Goal: Information Seeking & Learning: Check status

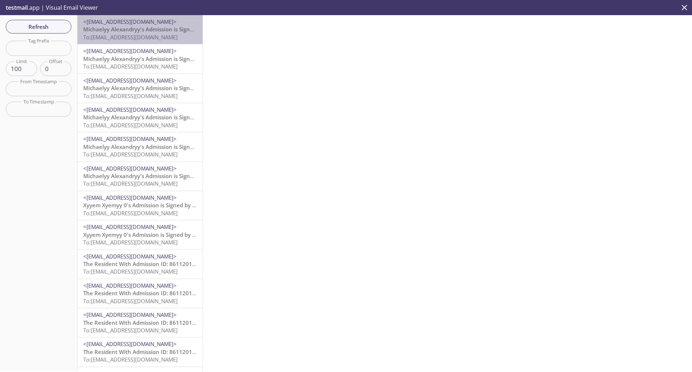
click at [142, 26] on span "Michaelyy Alexandryy's Admission is Signed by the Resident" at bounding box center [161, 29] width 156 height 7
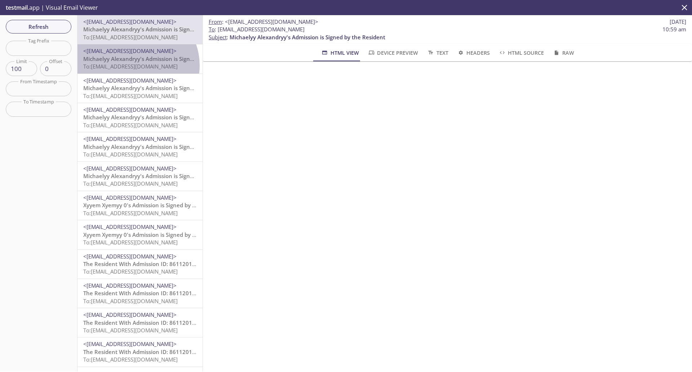
click at [137, 65] on span "To: [EMAIL_ADDRESS][DOMAIN_NAME]" at bounding box center [130, 66] width 94 height 7
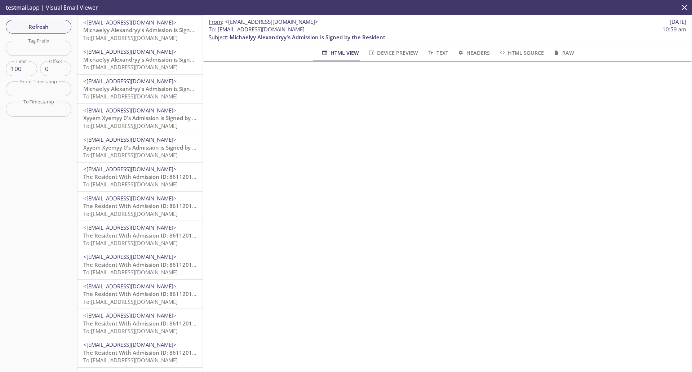
scroll to position [90, 0]
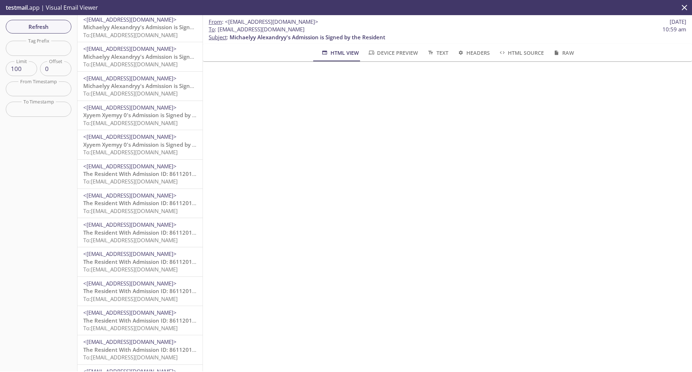
click at [158, 240] on span "To: [EMAIL_ADDRESS][DOMAIN_NAME]" at bounding box center [130, 239] width 94 height 7
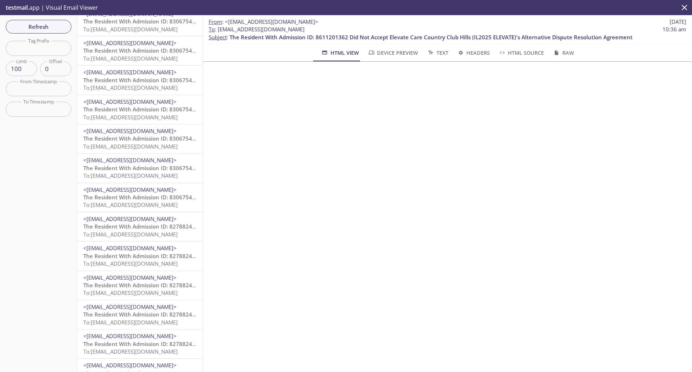
scroll to position [450, 0]
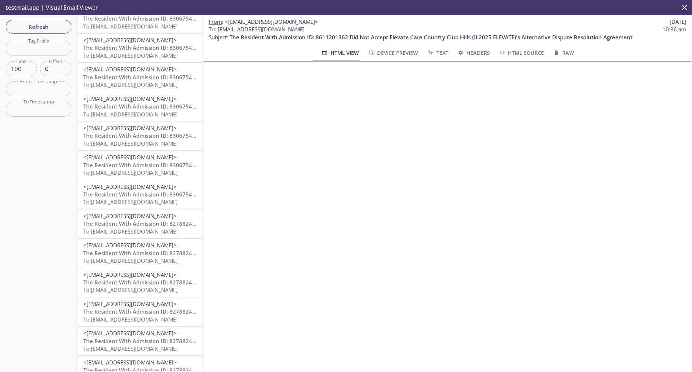
click at [152, 110] on p "The Resident With Admission ID: 8306754722 Did Not Accept Elevate Care Country …" at bounding box center [139, 110] width 113 height 15
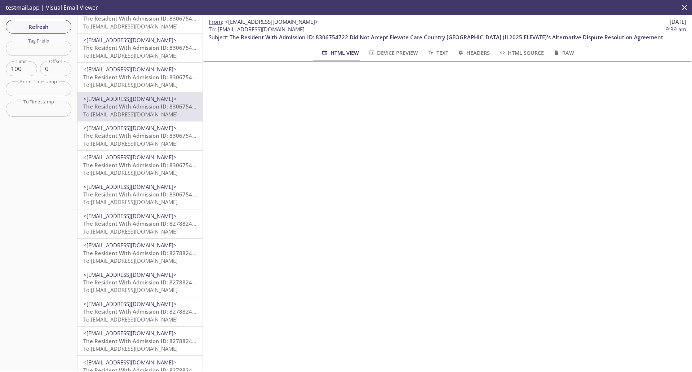
click at [334, 35] on span "The Resident With Admission ID: 8306754722 Did Not Accept Elevate Care Country …" at bounding box center [445, 36] width 433 height 7
click at [160, 197] on span "The Resident With Admission ID: 8306754722 Did Not Accept Elevate Care Country …" at bounding box center [299, 194] width 433 height 7
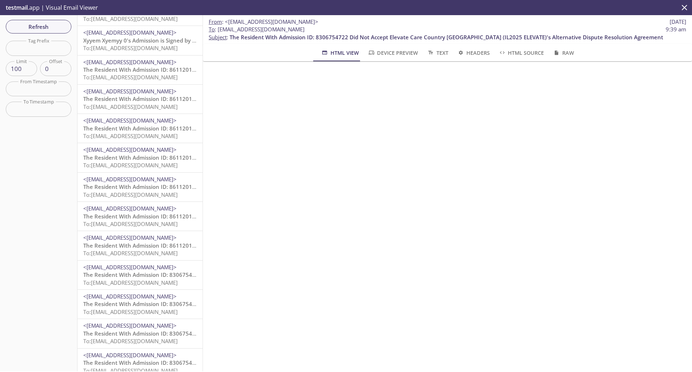
scroll to position [180, 0]
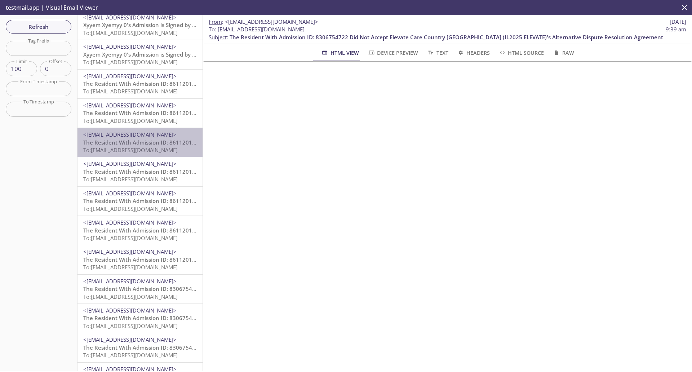
click at [146, 140] on span "The Resident With Admission ID: 8611201362 Did Not Accept Elevate Care Country …" at bounding box center [284, 142] width 403 height 7
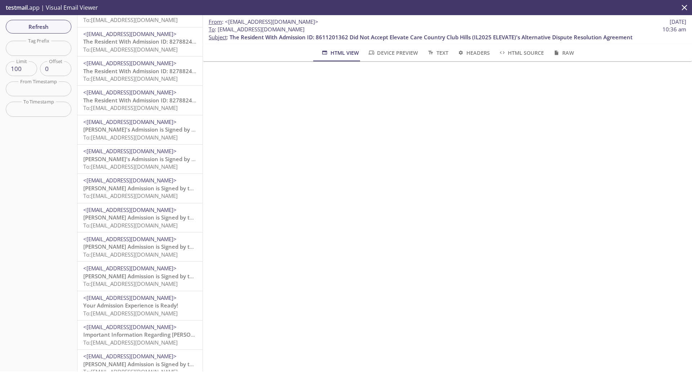
scroll to position [720, 0]
click at [128, 303] on span "Your Admission Experience is Ready!" at bounding box center [130, 304] width 95 height 7
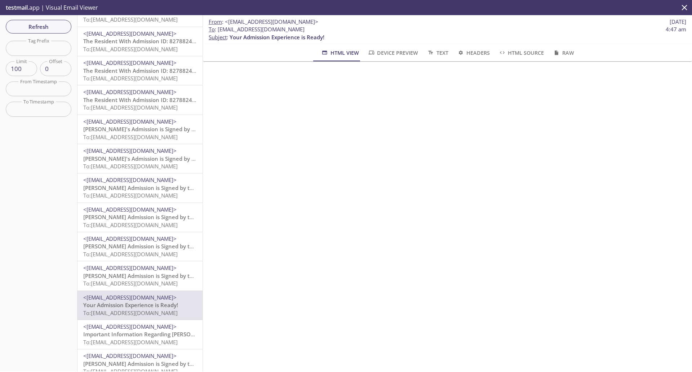
click at [130, 282] on span "To: [EMAIL_ADDRESS][DOMAIN_NAME]" at bounding box center [130, 283] width 94 height 7
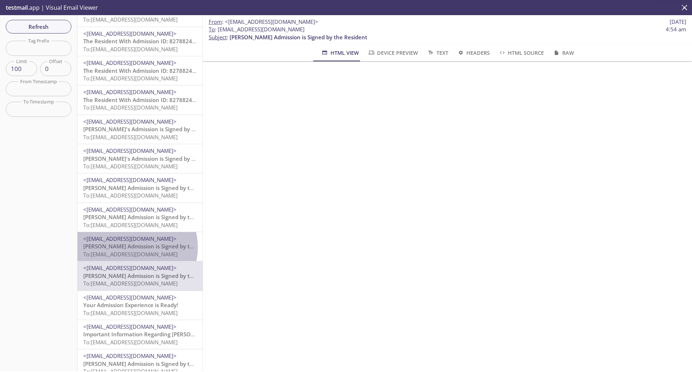
click at [133, 247] on span "[PERSON_NAME] Admission is Signed by the Resident" at bounding box center [152, 245] width 138 height 7
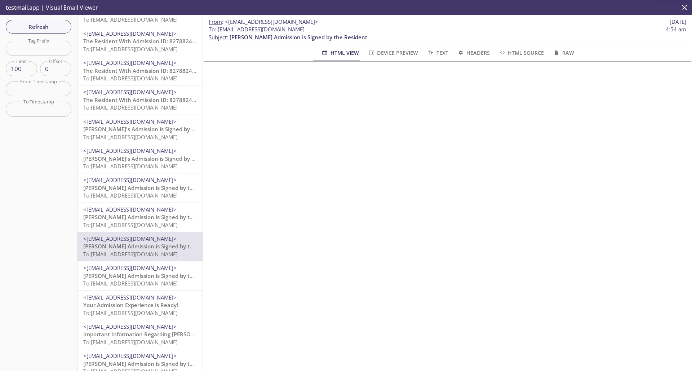
click at [139, 219] on span "[PERSON_NAME] Admission is Signed by the Resident" at bounding box center [152, 216] width 138 height 7
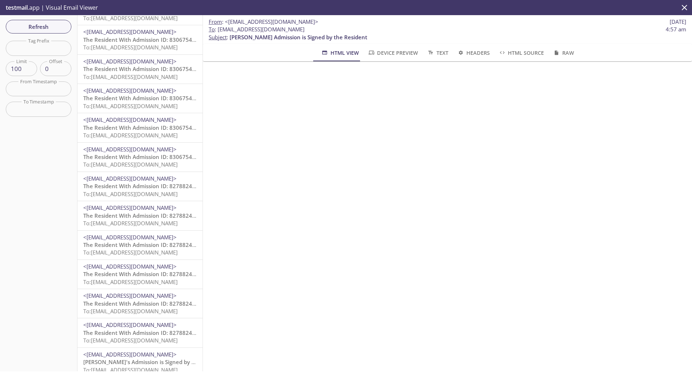
scroll to position [450, 0]
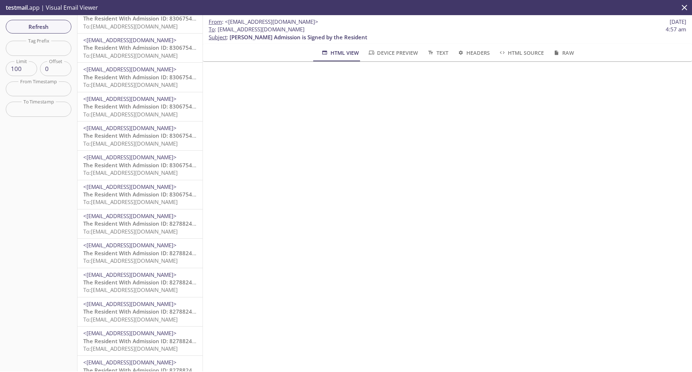
click at [126, 261] on span "To: [EMAIL_ADDRESS][DOMAIN_NAME]" at bounding box center [130, 260] width 94 height 7
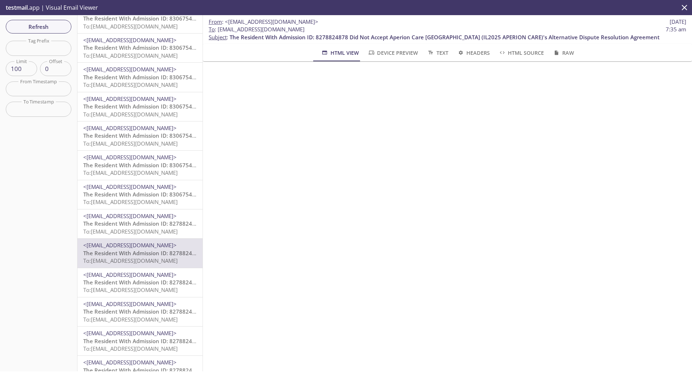
click at [138, 225] on span "The Resident With Admission ID: 8278824878 Did Not Accept Aperion Care [GEOGRAP…" at bounding box center [298, 223] width 430 height 7
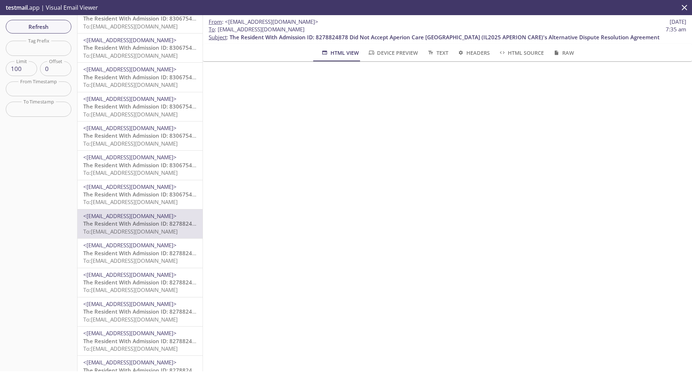
click at [139, 199] on span "To: [EMAIL_ADDRESS][DOMAIN_NAME]" at bounding box center [130, 201] width 94 height 7
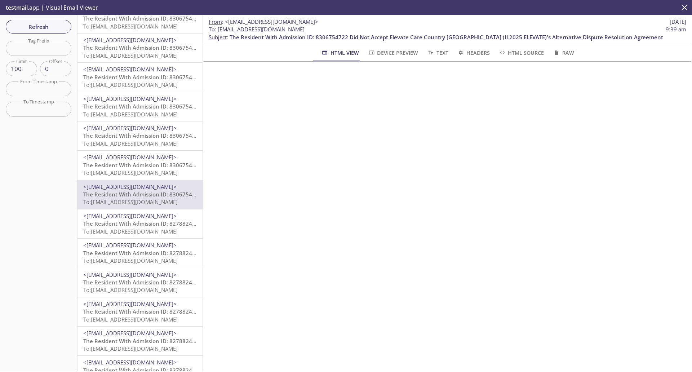
click at [158, 167] on span "The Resident With Admission ID: 8306754722 Did Not Accept Elevate Care Country …" at bounding box center [299, 164] width 433 height 7
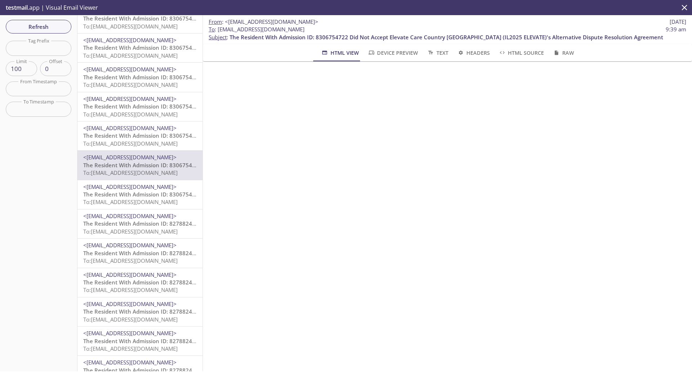
click at [156, 142] on span "To: [EMAIL_ADDRESS][DOMAIN_NAME]" at bounding box center [130, 143] width 94 height 7
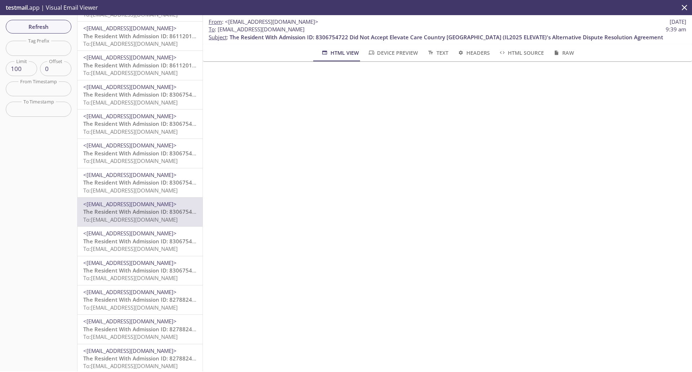
scroll to position [360, 0]
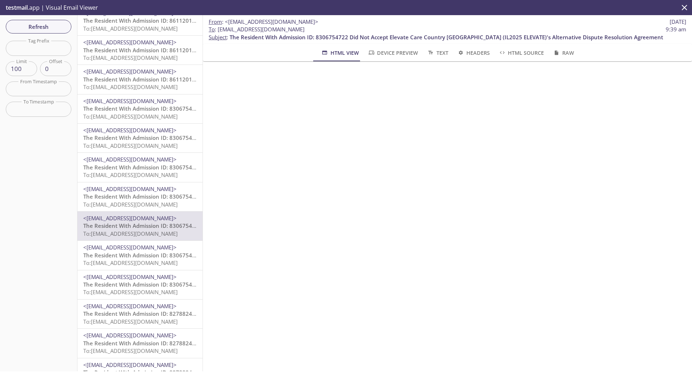
click at [325, 34] on span "The Resident With Admission ID: 8306754722 Did Not Accept Elevate Care Country …" at bounding box center [445, 36] width 433 height 7
copy span "8306754722"
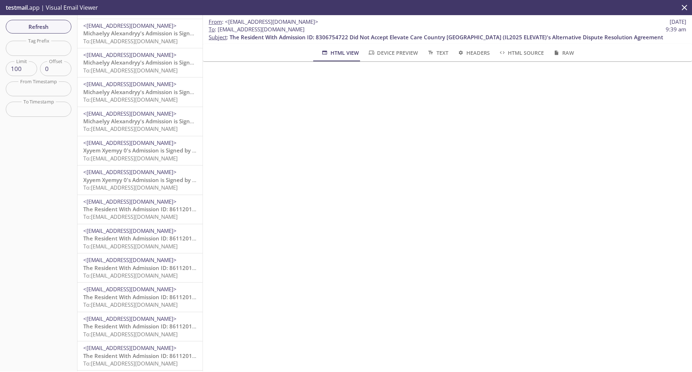
scroll to position [0, 0]
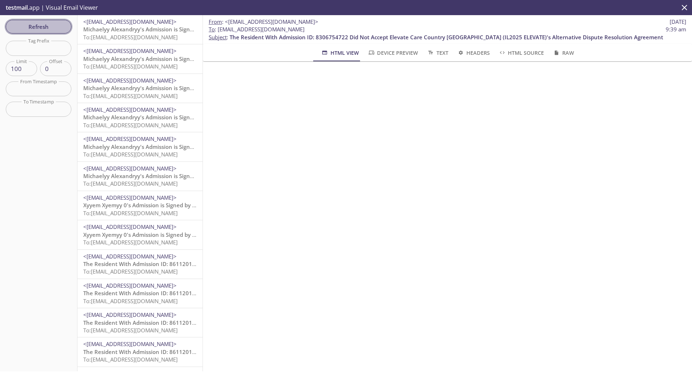
click at [52, 28] on span "Refresh" at bounding box center [39, 26] width 54 height 9
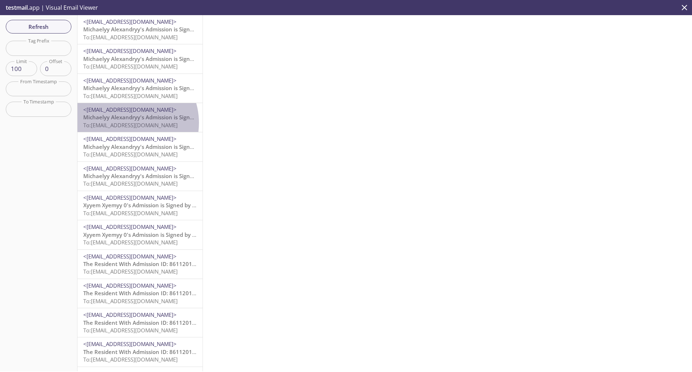
click at [126, 123] on span "To: [EMAIL_ADDRESS][DOMAIN_NAME]" at bounding box center [130, 124] width 94 height 7
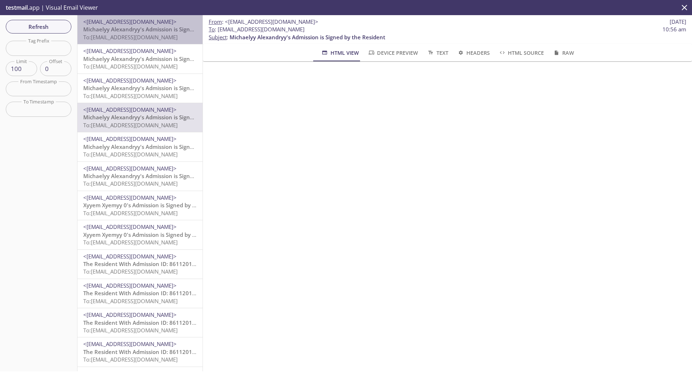
click at [142, 29] on span "Michaelyy Alexandryy's Admission is Signed by the Resident" at bounding box center [161, 29] width 156 height 7
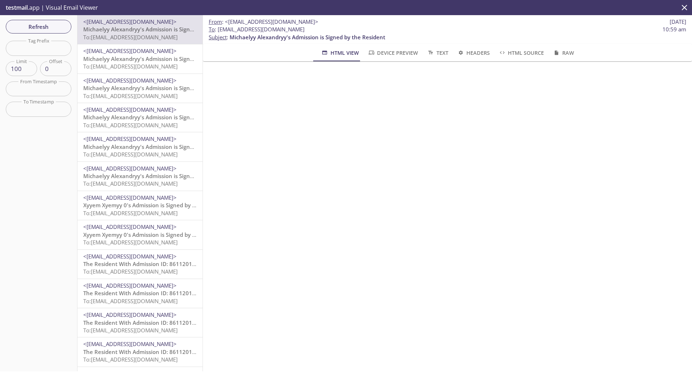
click at [139, 156] on span "To: [EMAIL_ADDRESS][DOMAIN_NAME]" at bounding box center [130, 154] width 94 height 7
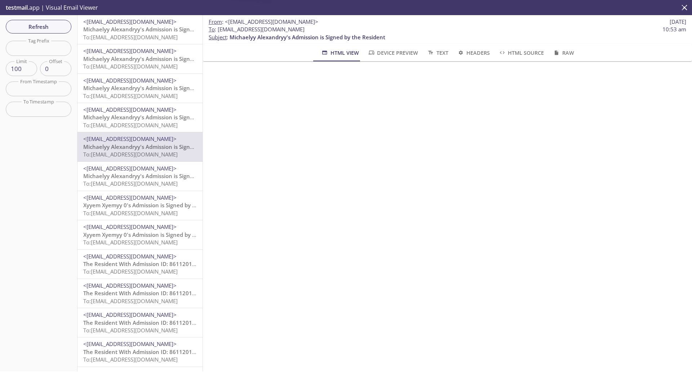
click at [144, 176] on span "Michaelyy Alexandryy's Admission is Signed by the Resident" at bounding box center [161, 175] width 156 height 7
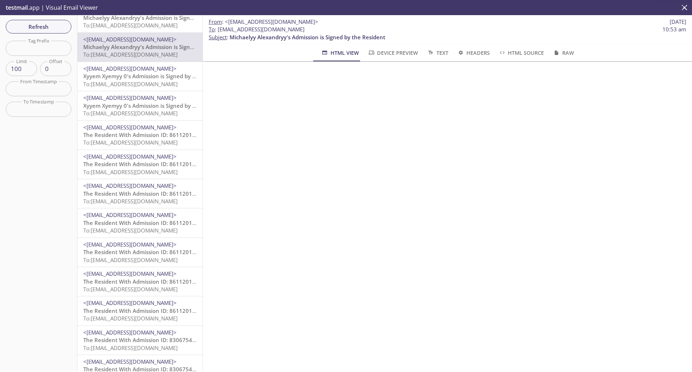
scroll to position [135, 0]
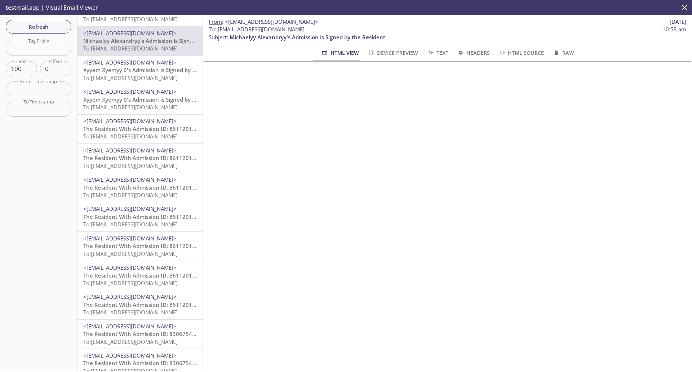
click at [139, 103] on span "Xyyem Xyemyy 0's Admission is Signed by the Resident" at bounding box center [154, 99] width 142 height 7
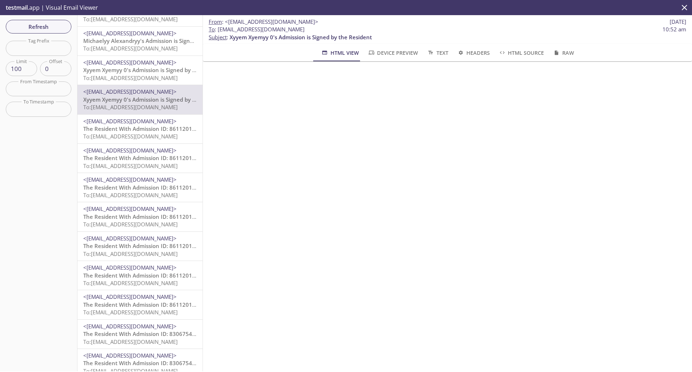
click at [134, 127] on span "The Resident With Admission ID: 8611201362 Did Not Accept Elevate Care Country …" at bounding box center [284, 128] width 403 height 7
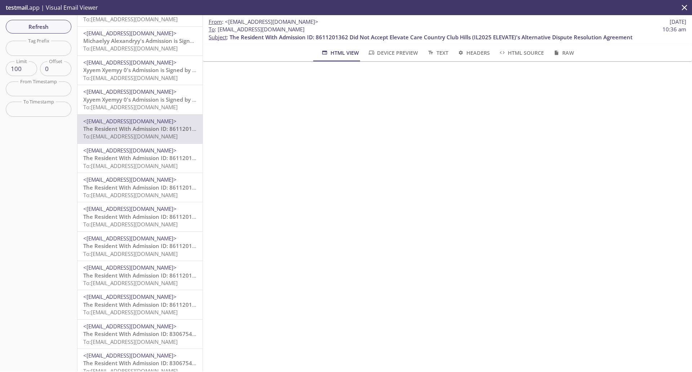
click at [128, 161] on span "The Resident With Admission ID: 8611201362 Did Not Accept Elevate Care Country …" at bounding box center [284, 157] width 403 height 7
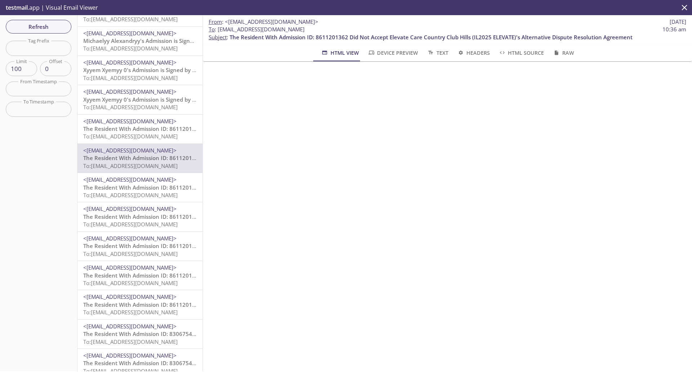
click at [121, 182] on span "<[EMAIL_ADDRESS][DOMAIN_NAME]>" at bounding box center [129, 179] width 93 height 7
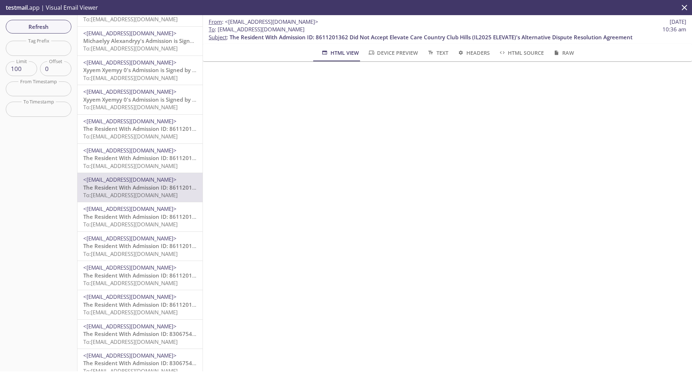
click at [139, 223] on span "To: [EMAIL_ADDRESS][DOMAIN_NAME]" at bounding box center [130, 223] width 94 height 7
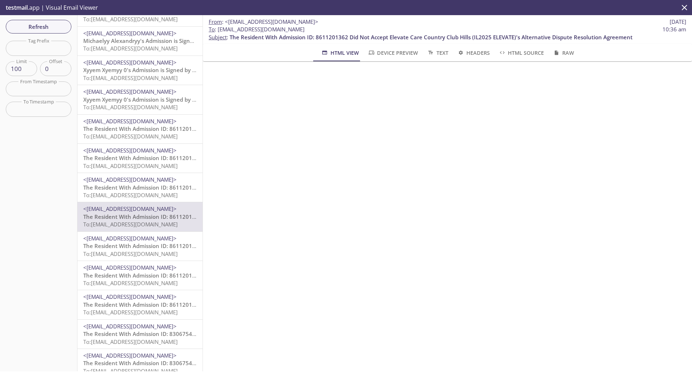
click at [143, 245] on span "The Resident With Admission ID: 8611201362 Did Not Accept Elevate Care Country …" at bounding box center [284, 245] width 403 height 7
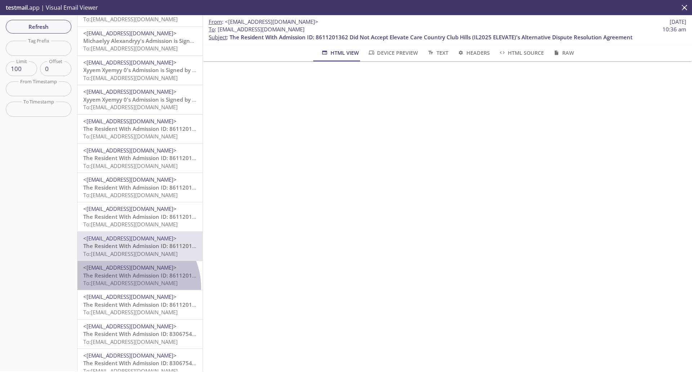
click at [128, 287] on div "<[EMAIL_ADDRESS][DOMAIN_NAME]> The Resident With Admission ID: 8611201362 Did N…" at bounding box center [139, 275] width 125 height 29
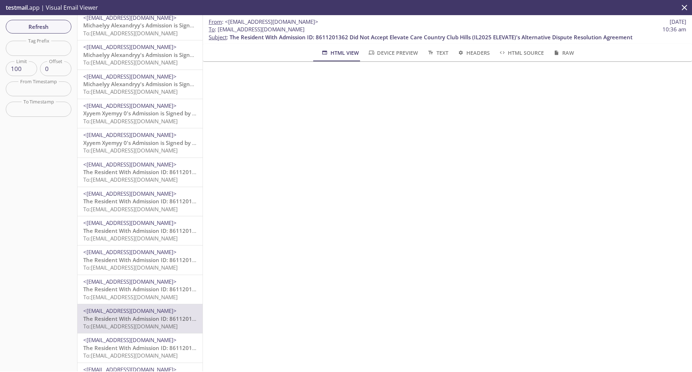
scroll to position [90, 0]
click at [151, 273] on p "The Resident With Admission ID: 8611201362 Did Not Accept Elevate Care [GEOGRAP…" at bounding box center [139, 265] width 113 height 15
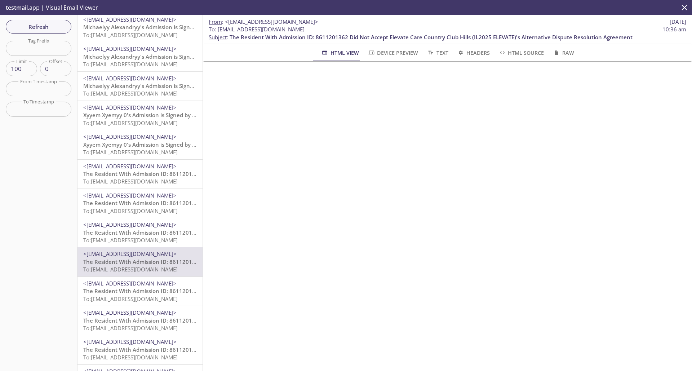
click at [115, 237] on span "To: [EMAIL_ADDRESS][DOMAIN_NAME]" at bounding box center [130, 239] width 94 height 7
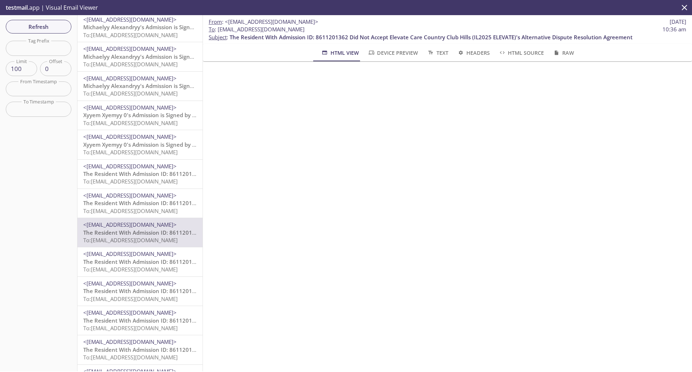
click at [127, 269] on span "To: [EMAIL_ADDRESS][DOMAIN_NAME]" at bounding box center [130, 268] width 94 height 7
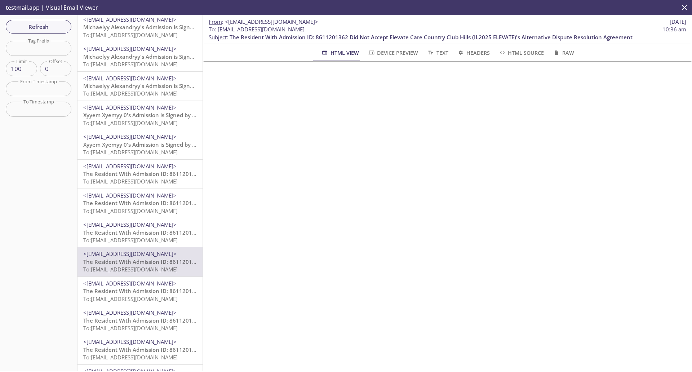
click at [130, 229] on span "The Resident With Admission ID: 8611201362 Did Not Accept Elevate Care Country …" at bounding box center [284, 232] width 403 height 7
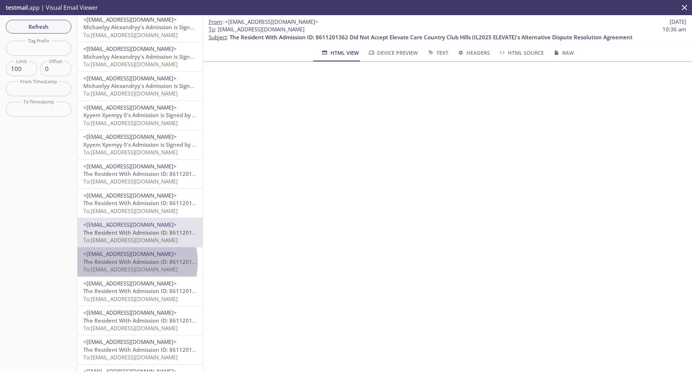
click at [131, 262] on span "The Resident With Admission ID: 8611201362 Did Not Accept Elevate Care Country …" at bounding box center [284, 261] width 403 height 7
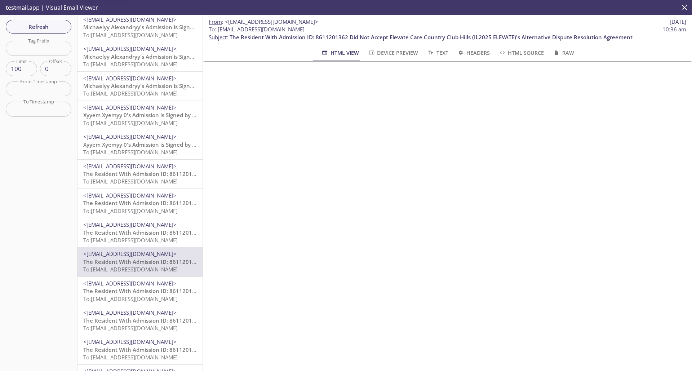
click at [131, 238] on span "To: [EMAIL_ADDRESS][DOMAIN_NAME]" at bounding box center [130, 239] width 94 height 7
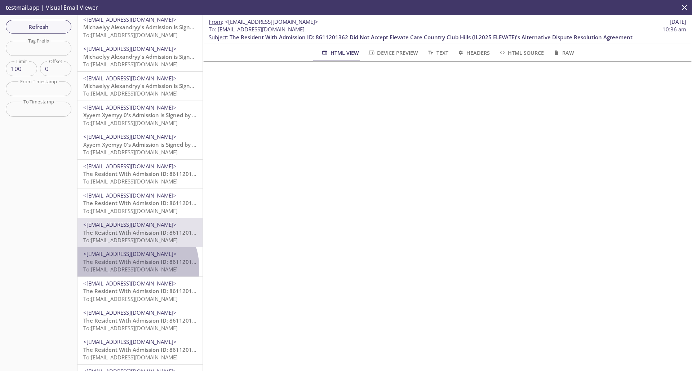
click at [132, 268] on span "To: [EMAIL_ADDRESS][DOMAIN_NAME]" at bounding box center [130, 268] width 94 height 7
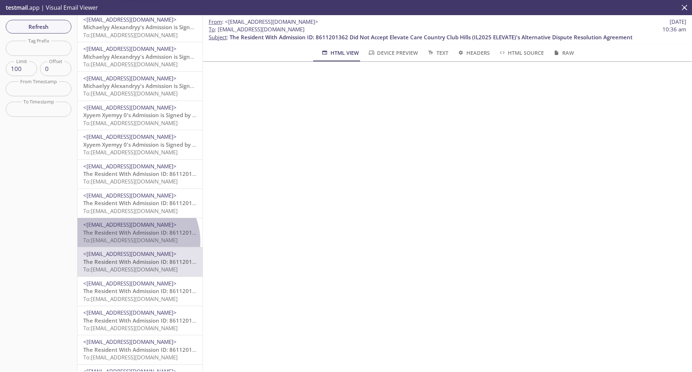
click at [133, 241] on span "To: [EMAIL_ADDRESS][DOMAIN_NAME]" at bounding box center [130, 239] width 94 height 7
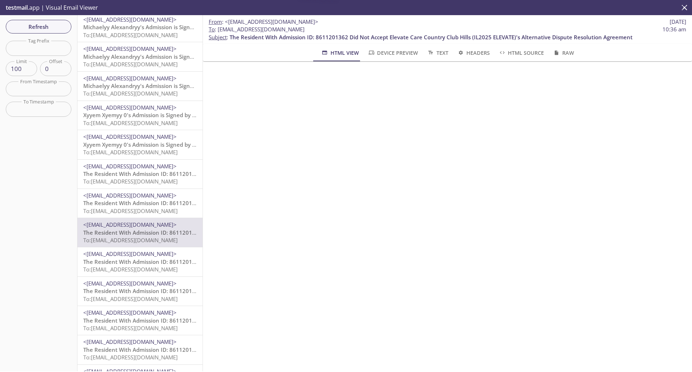
click at [135, 264] on span "The Resident With Admission ID: 8611201362 Did Not Accept Elevate Care Country …" at bounding box center [284, 261] width 403 height 7
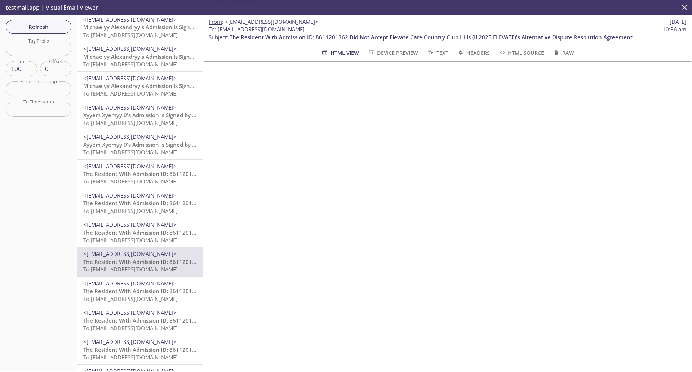
click at [135, 237] on span "To: [EMAIL_ADDRESS][DOMAIN_NAME]" at bounding box center [130, 239] width 94 height 7
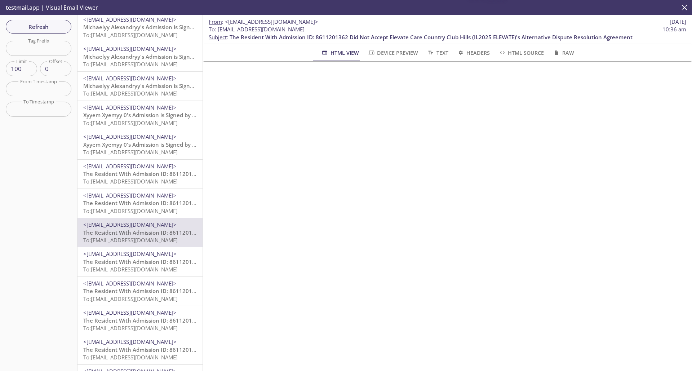
click at [136, 260] on span "The Resident With Admission ID: 8611201362 Did Not Accept Elevate Care Country …" at bounding box center [284, 261] width 403 height 7
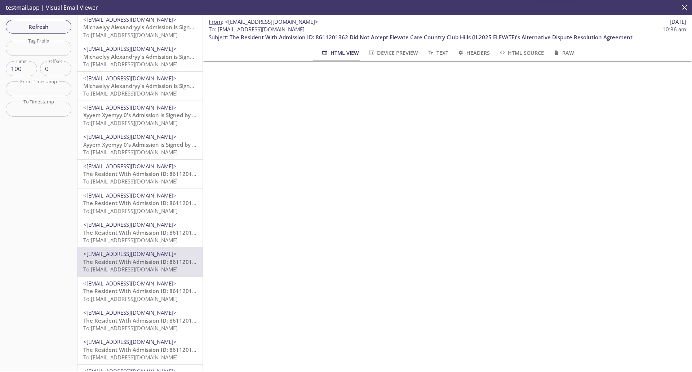
click at [137, 237] on span "To: [EMAIL_ADDRESS][DOMAIN_NAME]" at bounding box center [130, 239] width 94 height 7
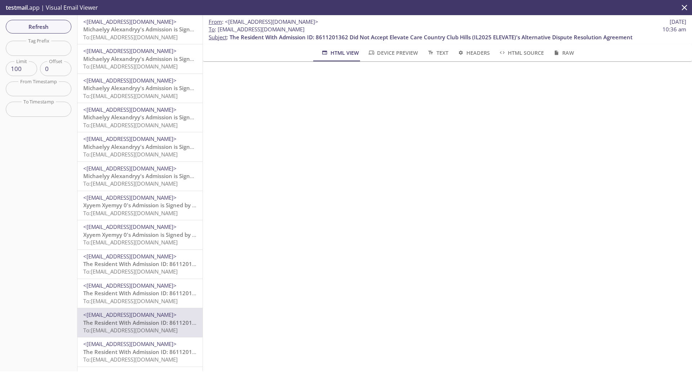
scroll to position [90, 0]
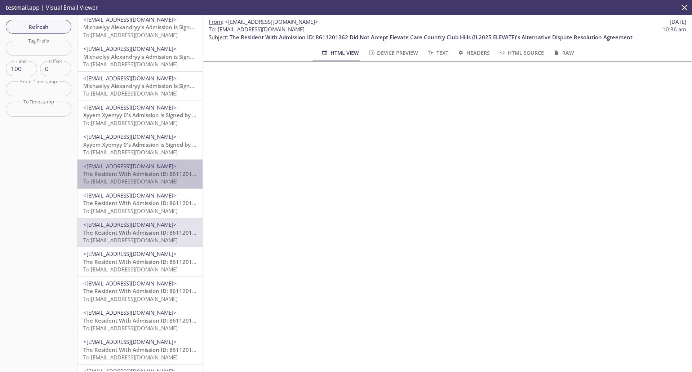
click at [143, 170] on span "The Resident With Admission ID: 8611201362 Did Not Accept Elevate Care Country …" at bounding box center [284, 173] width 403 height 7
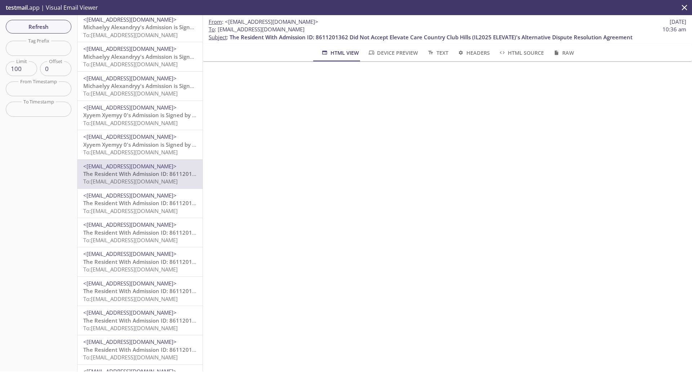
scroll to position [180, 0]
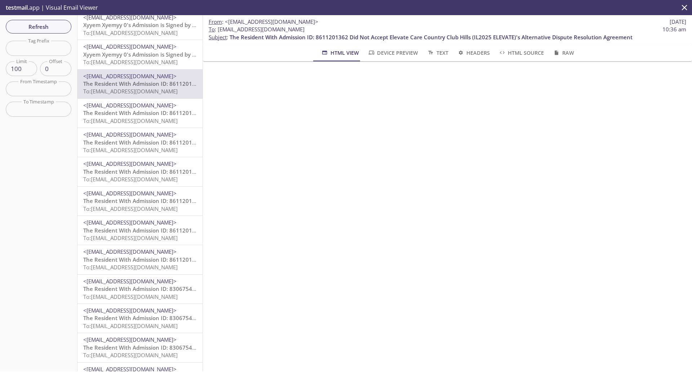
click at [139, 164] on span "<[EMAIL_ADDRESS][DOMAIN_NAME]>" at bounding box center [129, 163] width 93 height 7
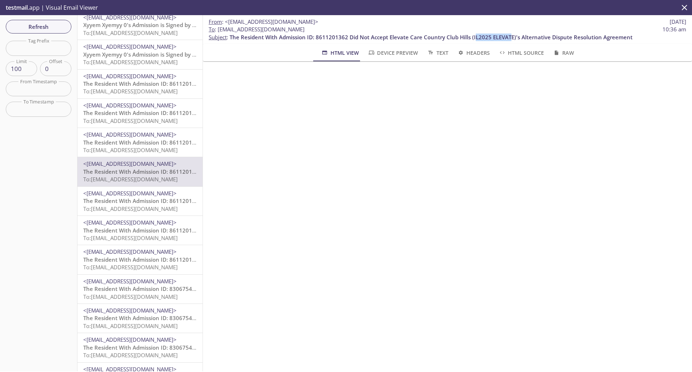
drag, startPoint x: 475, startPoint y: 37, endPoint x: 509, endPoint y: 36, distance: 34.6
click at [509, 36] on span "The Resident With Admission ID: 8611201362 Did Not Accept Elevate Care Country …" at bounding box center [430, 36] width 403 height 7
copy span "L2025 ELEVAT"
click at [155, 4] on div "testmail .app | Visual Email Viewer" at bounding box center [346, 7] width 692 height 15
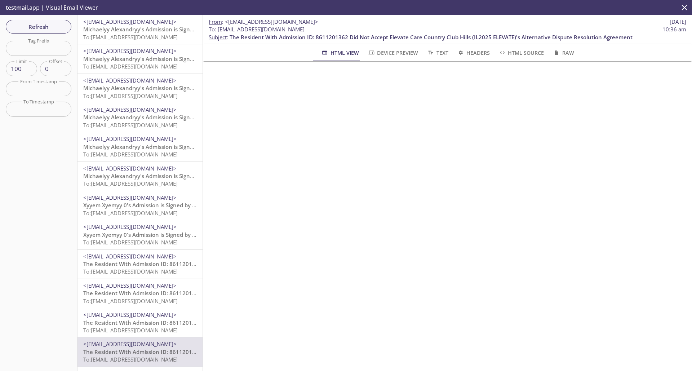
click at [136, 31] on span "Michaelyy Alexandryy's Admission is Signed by the Resident" at bounding box center [161, 29] width 156 height 7
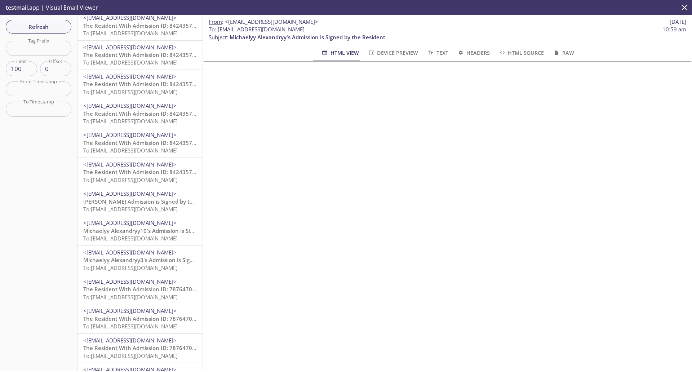
scroll to position [1081, 0]
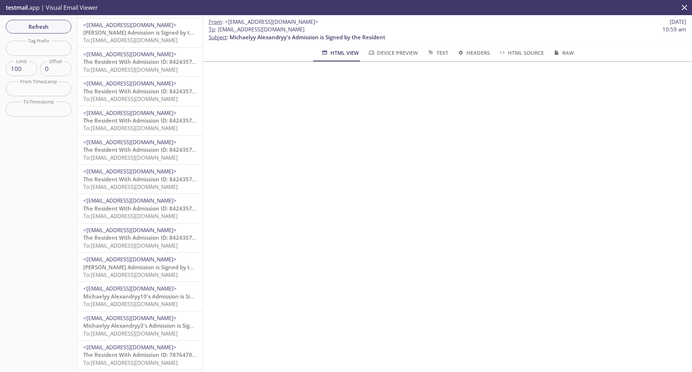
click at [153, 166] on div "<[EMAIL_ADDRESS][DOMAIN_NAME]> The Resident With Admission ID: 8424357365 Did N…" at bounding box center [139, 179] width 125 height 29
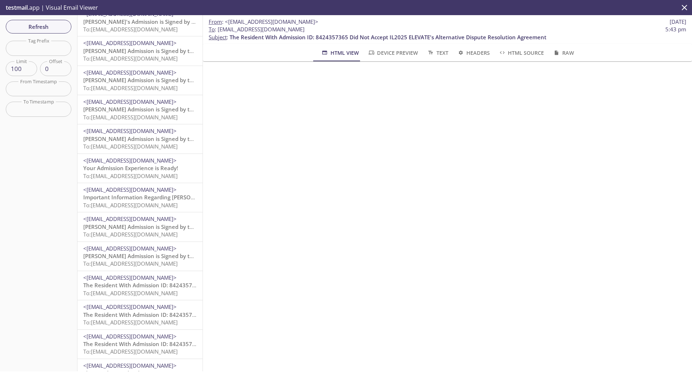
scroll to position [855, 0]
click at [152, 162] on span "<[EMAIL_ADDRESS][DOMAIN_NAME]>" at bounding box center [129, 161] width 93 height 7
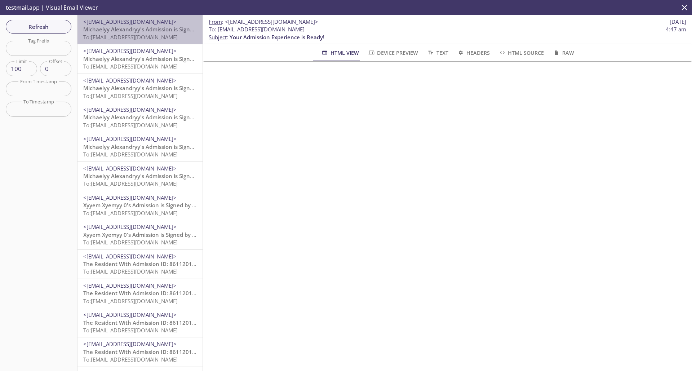
click at [157, 31] on span "Michaelyy Alexandryy's Admission is Signed by the Resident" at bounding box center [161, 29] width 156 height 7
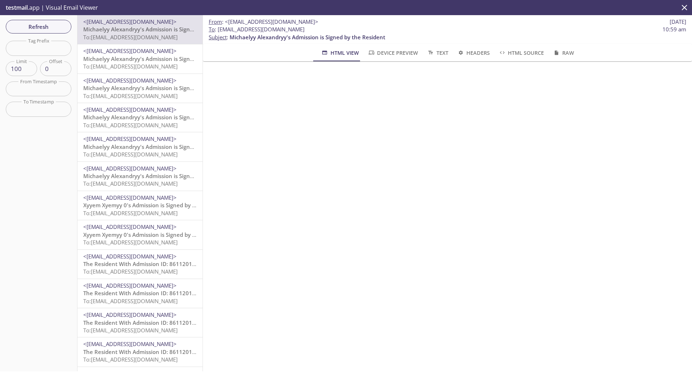
drag, startPoint x: 362, startPoint y: 364, endPoint x: 424, endPoint y: 371, distance: 62.7
click at [424, 371] on div "From : <[EMAIL_ADDRESS][DOMAIN_NAME]> [DATE] To : [EMAIL_ADDRESS][DOMAIN_NAME] …" at bounding box center [447, 193] width 489 height 356
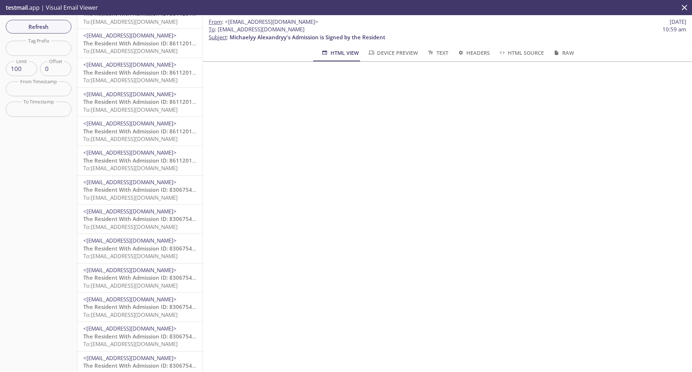
click at [151, 192] on span "The Resident With Admission ID: 8306754722 Did Not Accept Elevate Care Country …" at bounding box center [299, 189] width 433 height 7
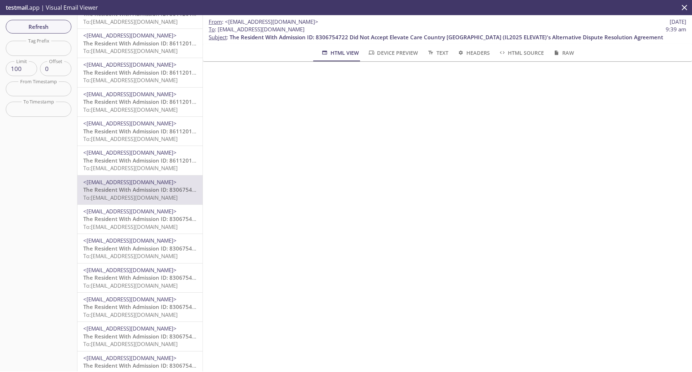
click at [135, 162] on span "The Resident With Admission ID: 8611201362 Did Not Accept Elevate Care Country …" at bounding box center [284, 160] width 403 height 7
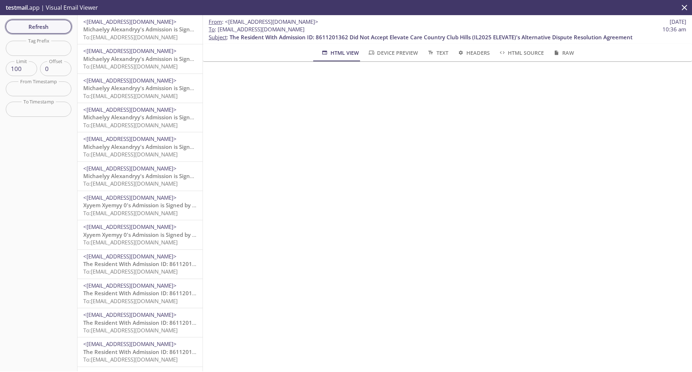
click at [54, 27] on span "Refresh" at bounding box center [39, 26] width 54 height 9
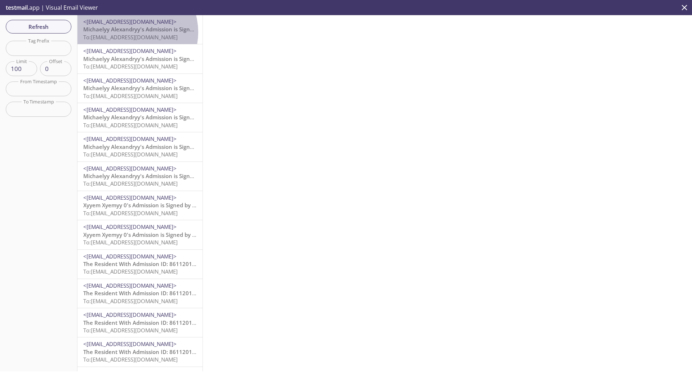
click at [131, 32] on span "Michaelyy Alexandryy's Admission is Signed by the Resident" at bounding box center [161, 29] width 156 height 7
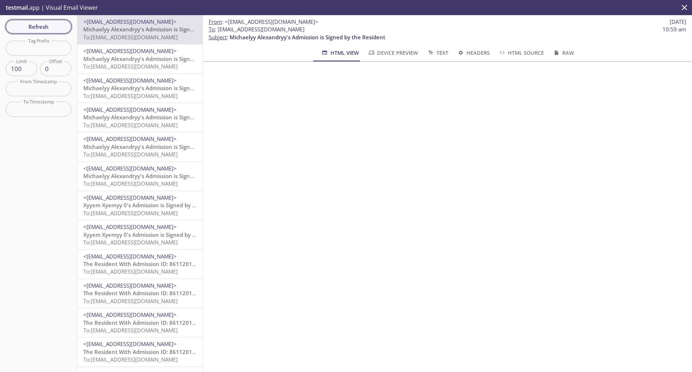
click at [33, 21] on button "Refresh" at bounding box center [39, 27] width 66 height 14
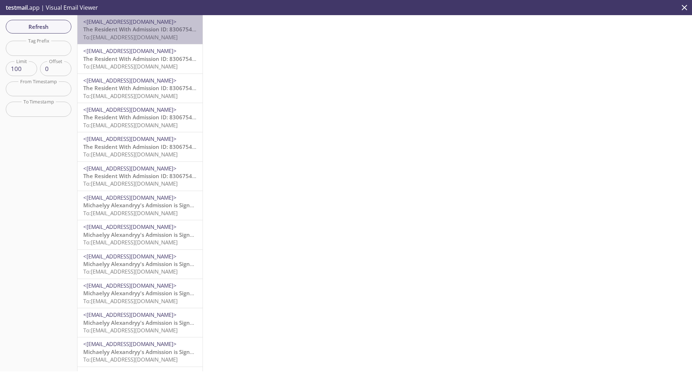
click at [154, 33] on span "To: [EMAIL_ADDRESS][DOMAIN_NAME]" at bounding box center [130, 36] width 94 height 7
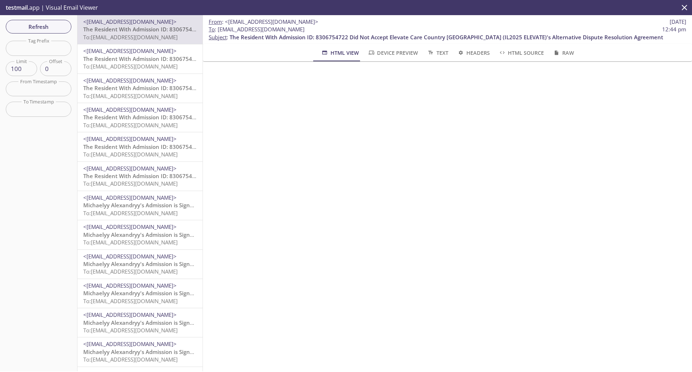
click at [143, 130] on div "<[EMAIL_ADDRESS][DOMAIN_NAME]> The Resident With Admission ID: 8306754722 Did N…" at bounding box center [139, 117] width 125 height 29
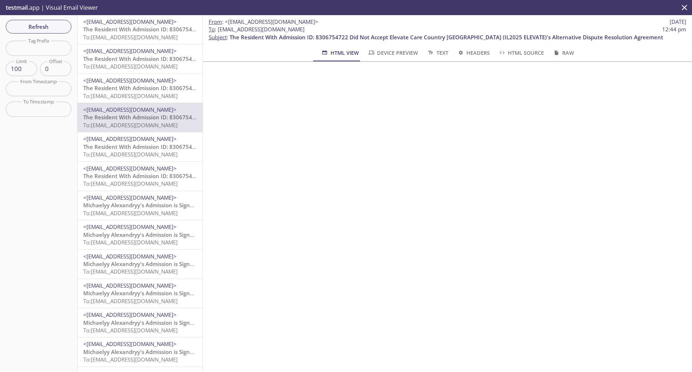
click at [128, 90] on span "The Resident With Admission ID: 8306754722 Did Not Accept Elevate Care Country …" at bounding box center [299, 87] width 433 height 7
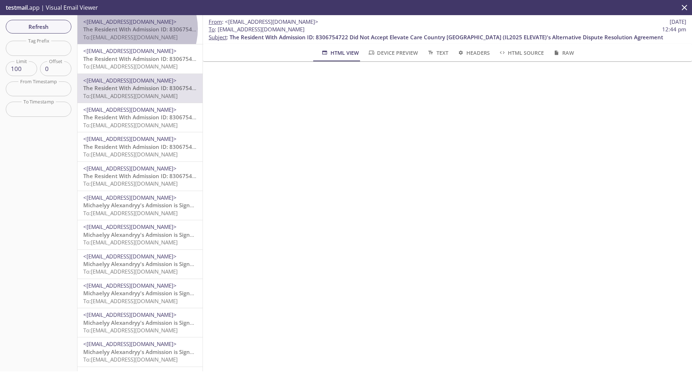
click at [134, 29] on span "The Resident With Admission ID: 8306754722 Did Not Accept Elevate Care Country …" at bounding box center [299, 29] width 433 height 7
